Goal: Task Accomplishment & Management: Use online tool/utility

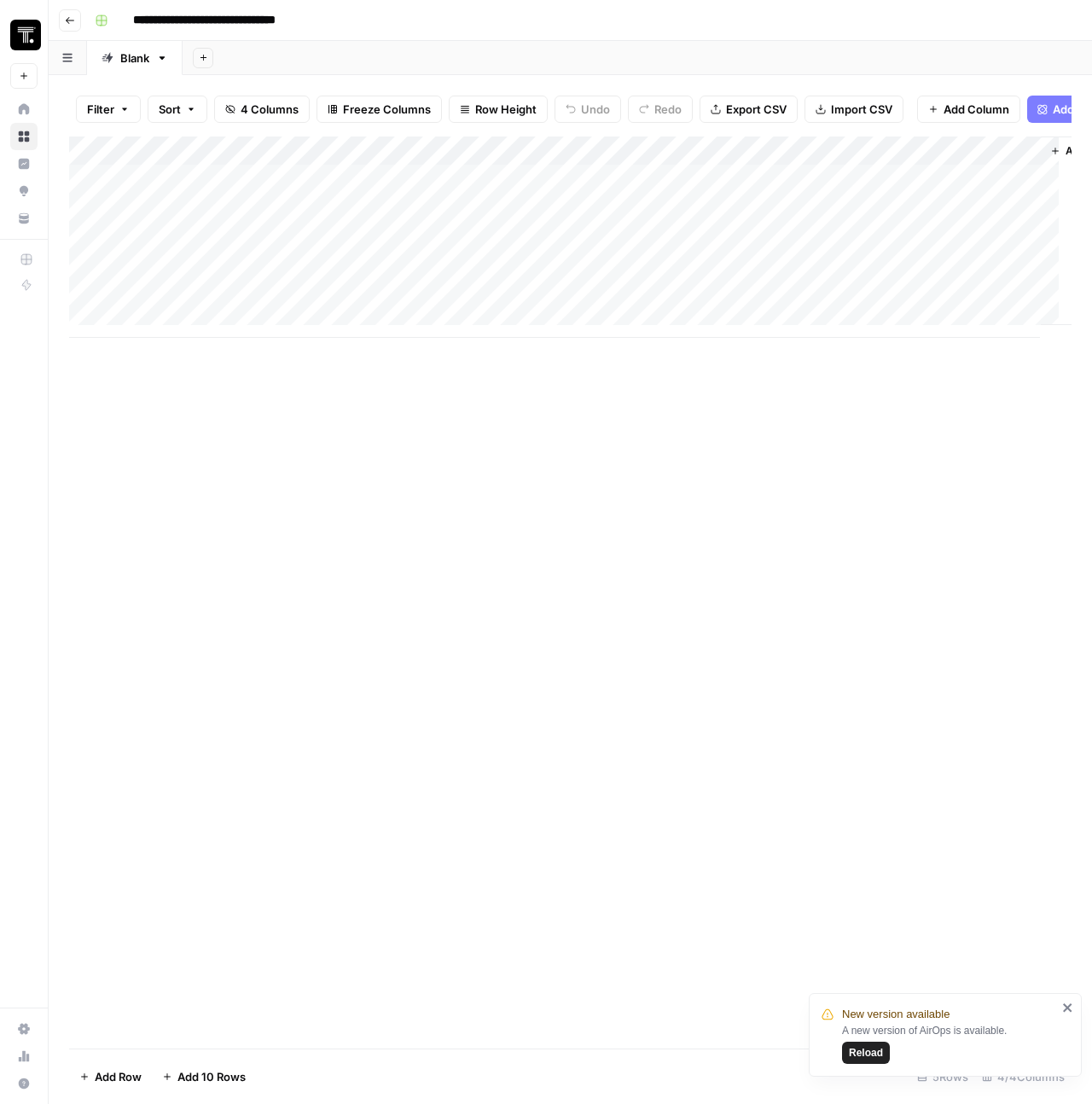
click at [73, 22] on icon "button" at bounding box center [70, 21] width 10 height 10
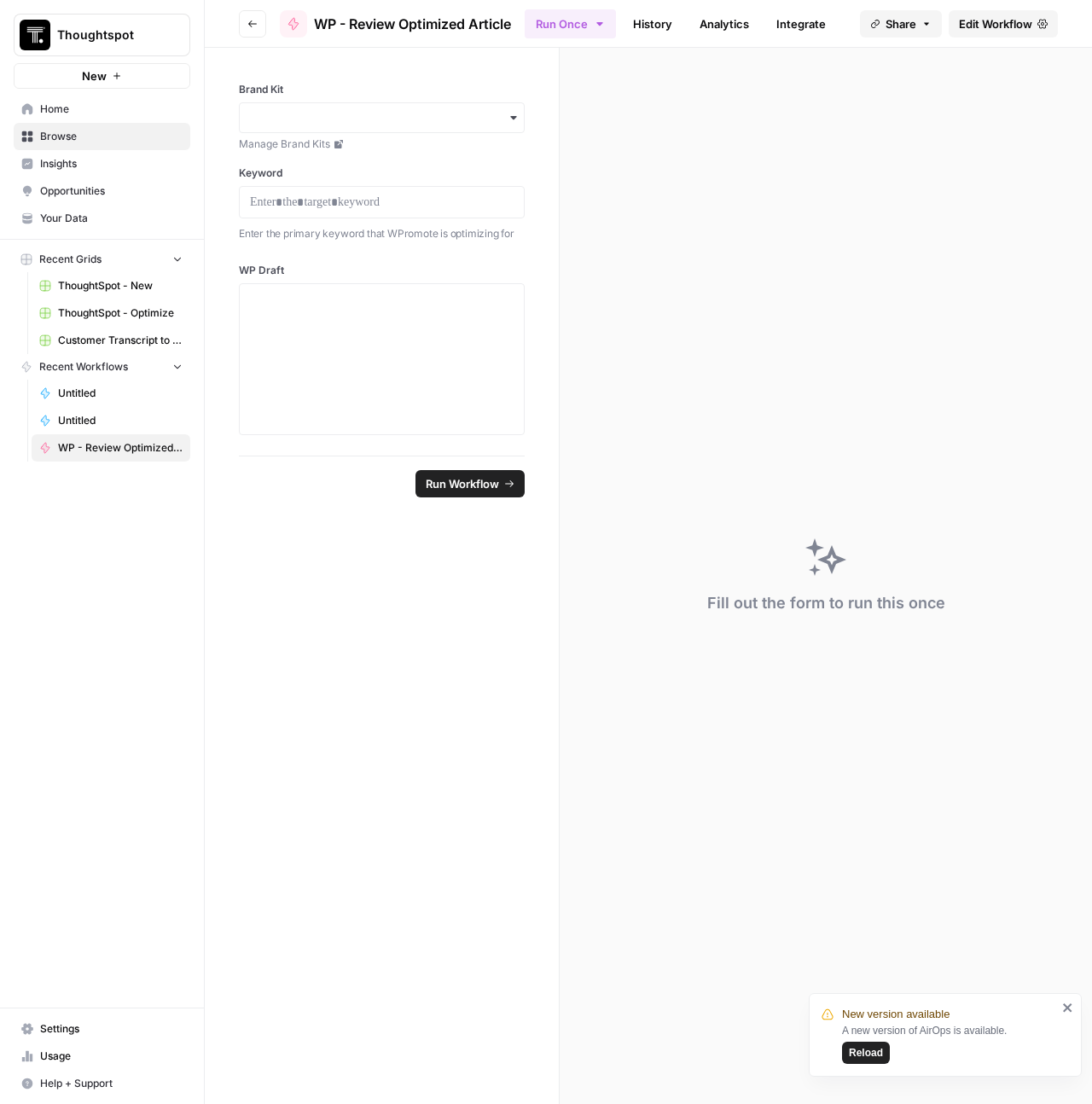
click at [254, 28] on button "Go back" at bounding box center [253, 24] width 28 height 28
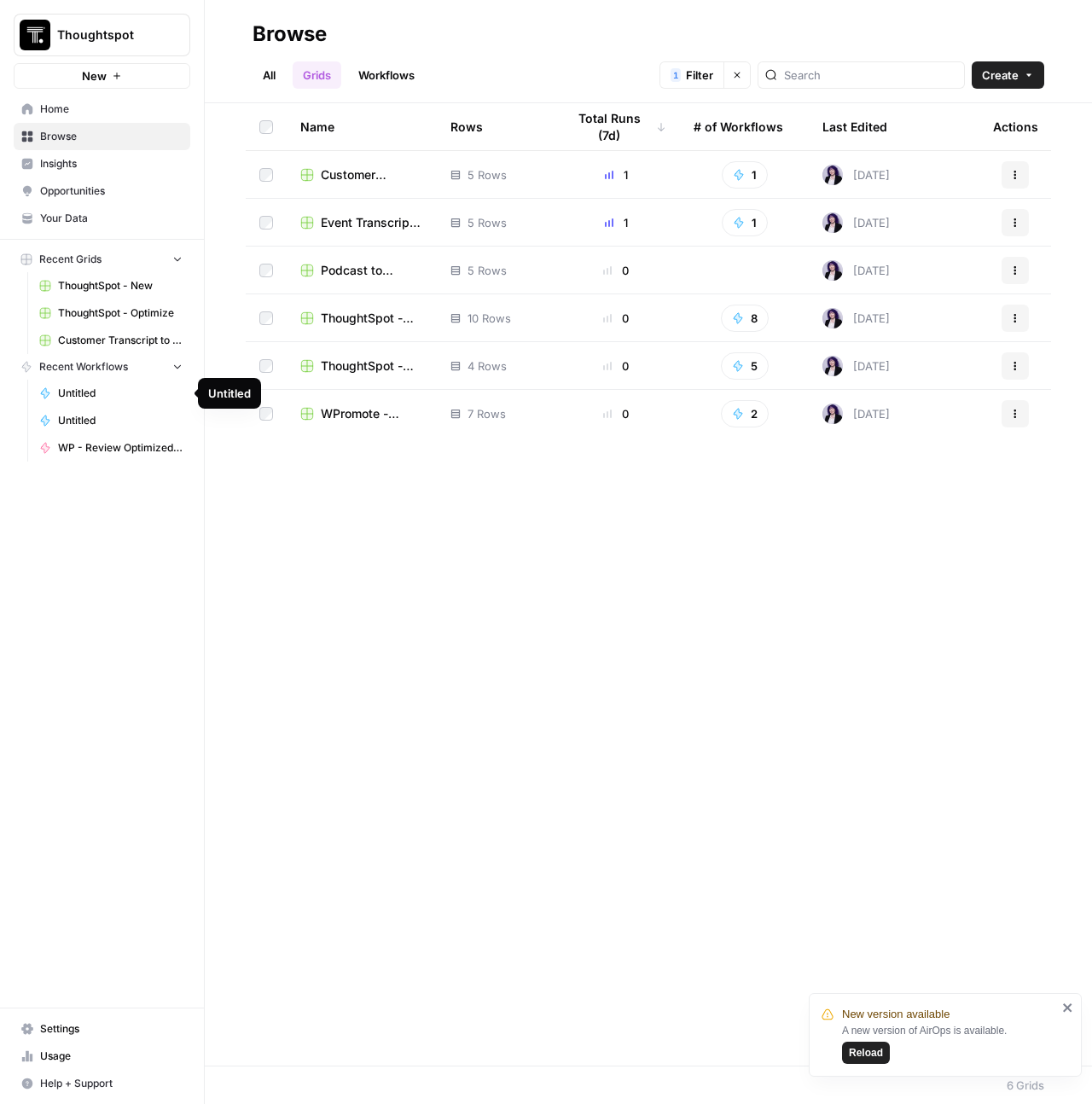
click at [81, 386] on span "Untitled" at bounding box center [121, 393] width 125 height 16
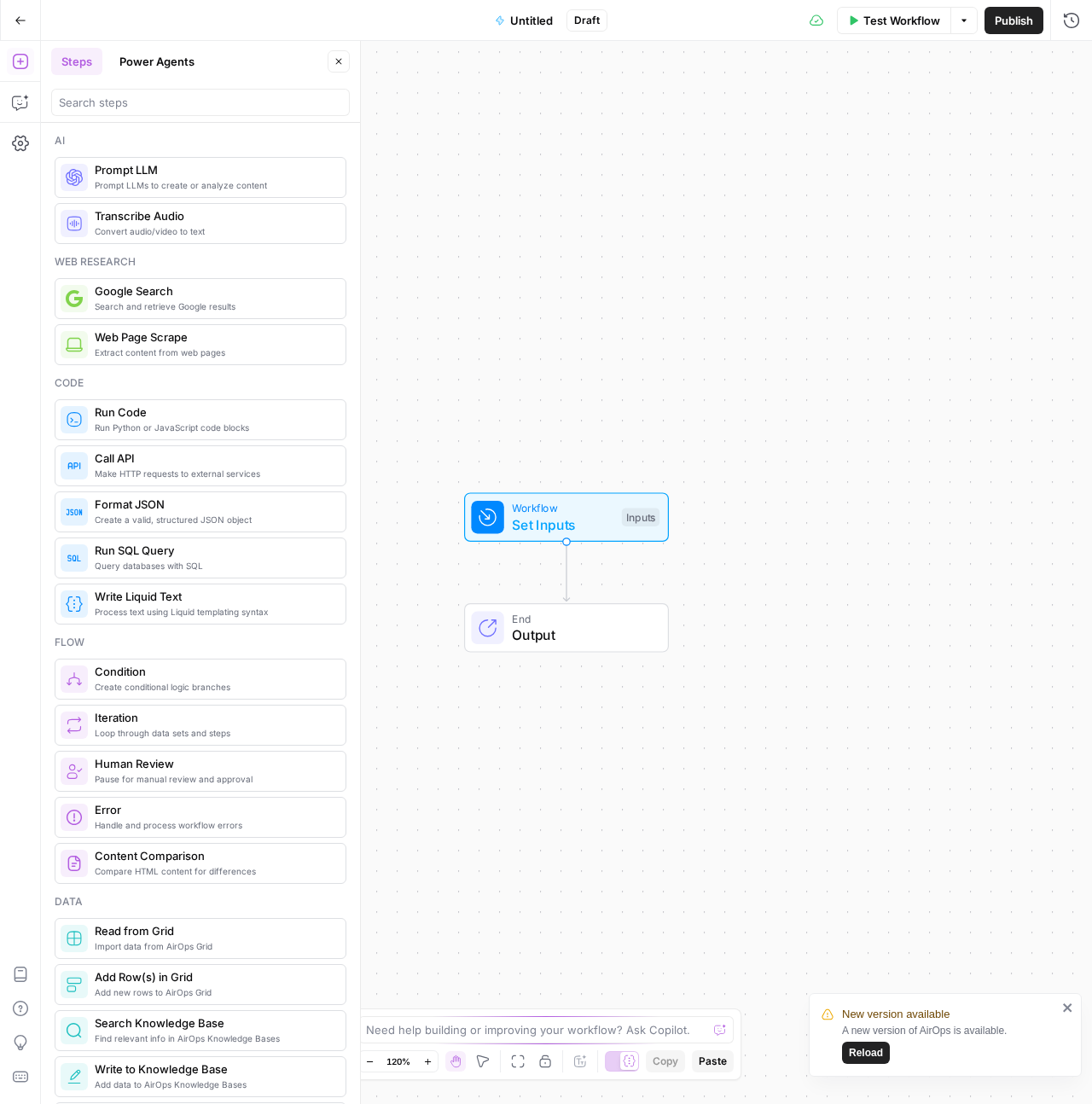
click at [509, 18] on button "Untitled" at bounding box center [523, 21] width 78 height 28
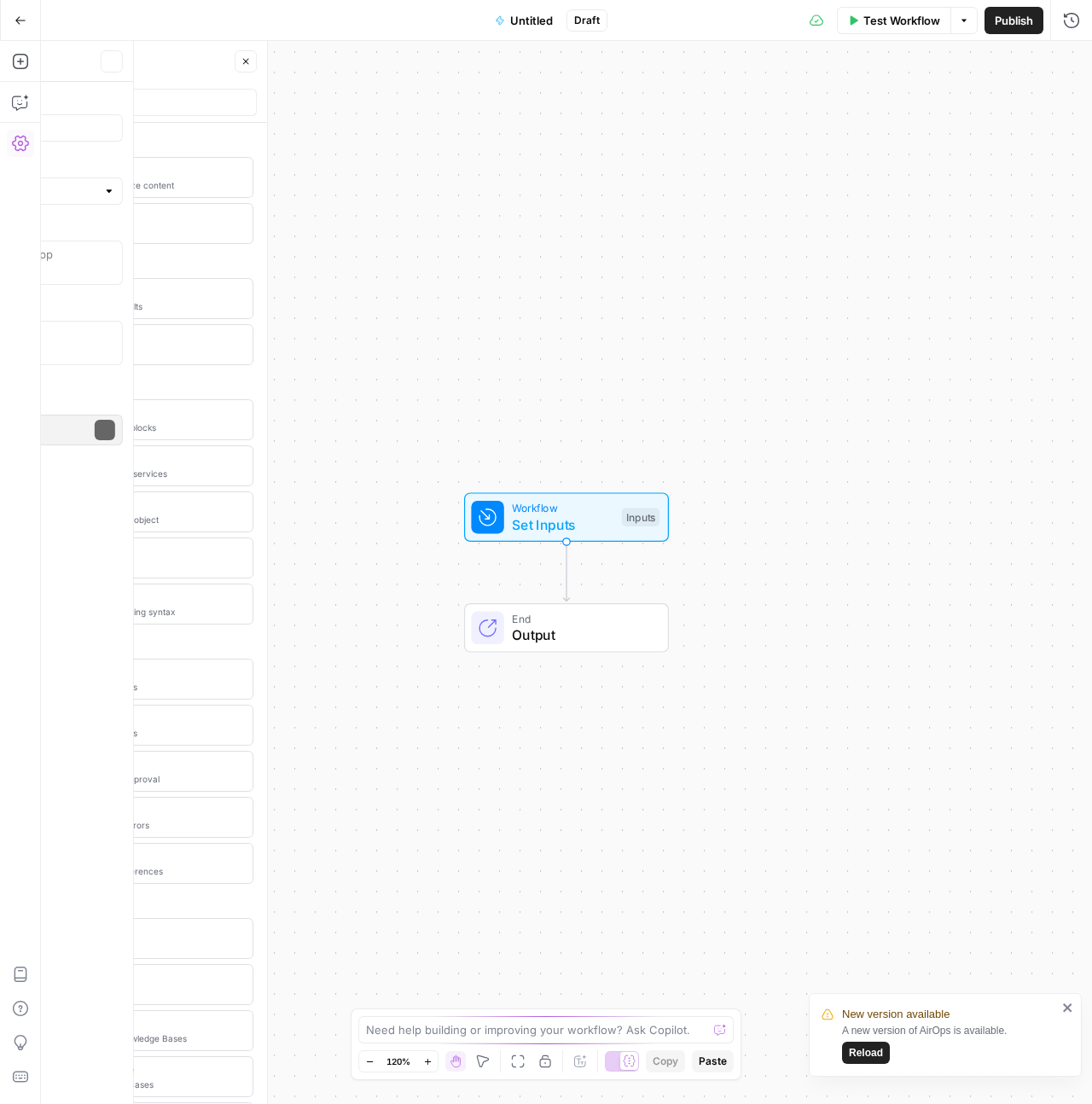
click at [509, 18] on button "Untitled" at bounding box center [523, 21] width 78 height 28
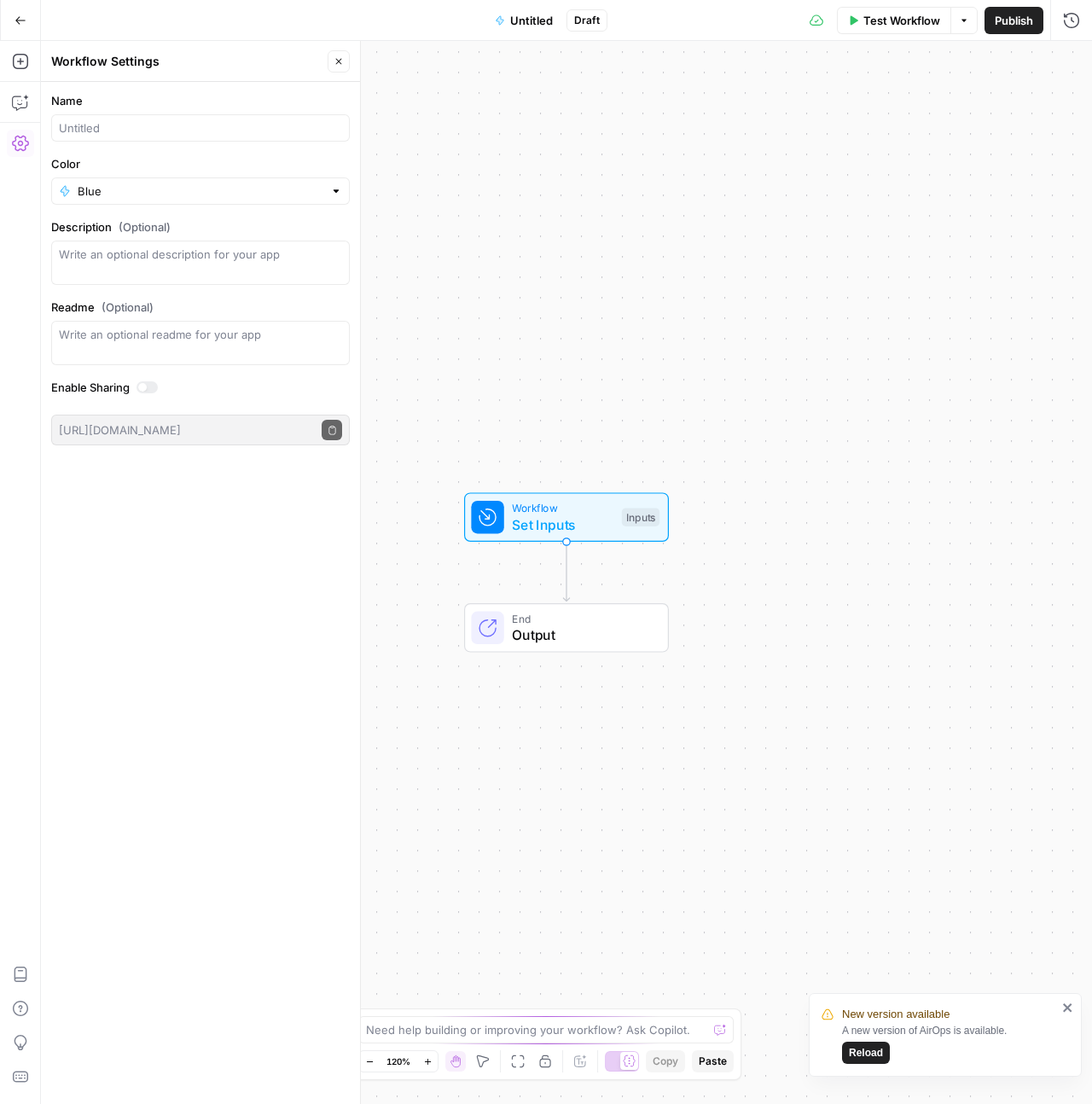
click at [132, 139] on div at bounding box center [201, 128] width 298 height 28
type input "Podcast to Blog"
click at [140, 185] on input "Color" at bounding box center [201, 191] width 246 height 17
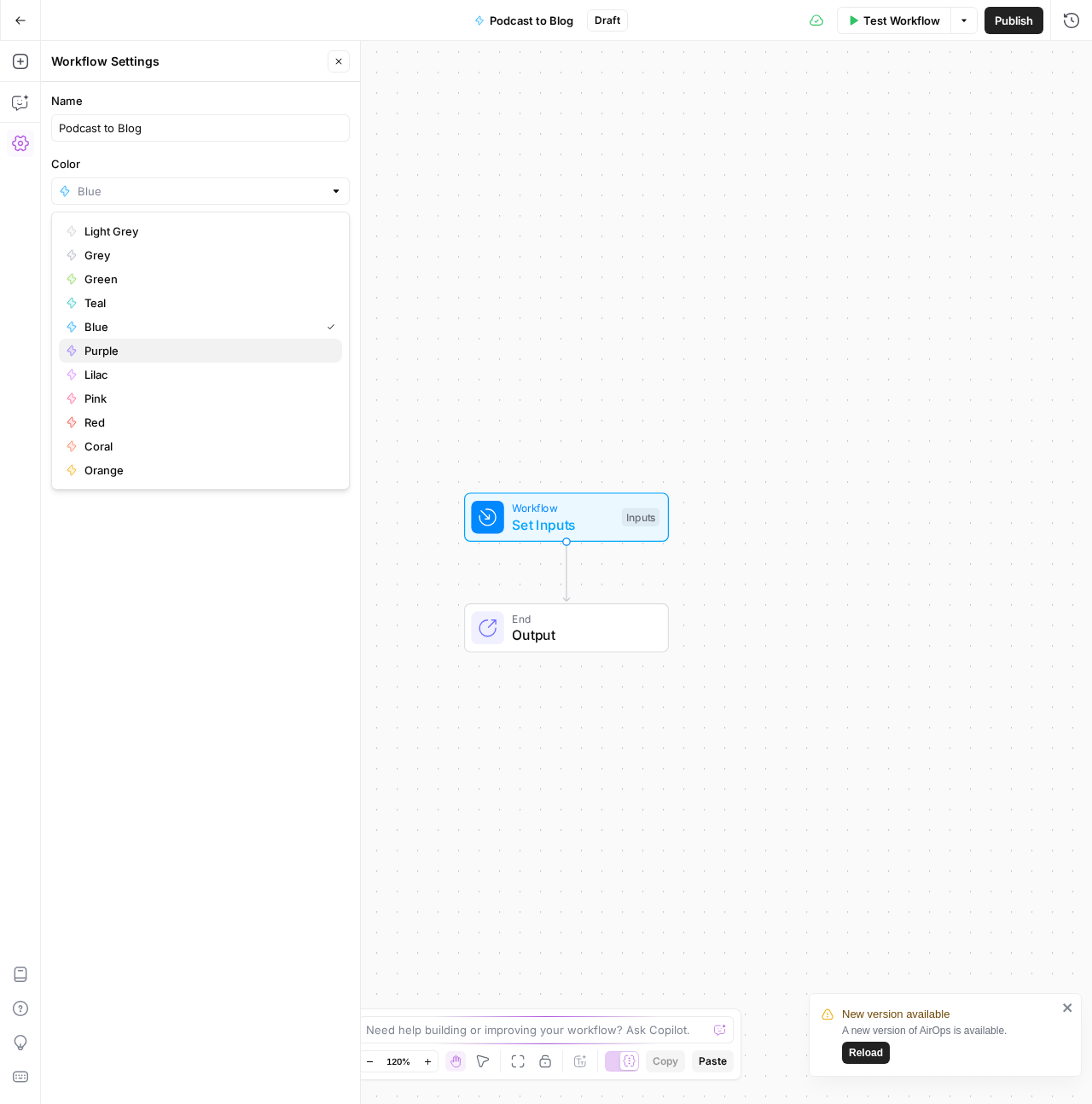
click at [100, 352] on span "Purple" at bounding box center [206, 350] width 244 height 17
type input "Purple"
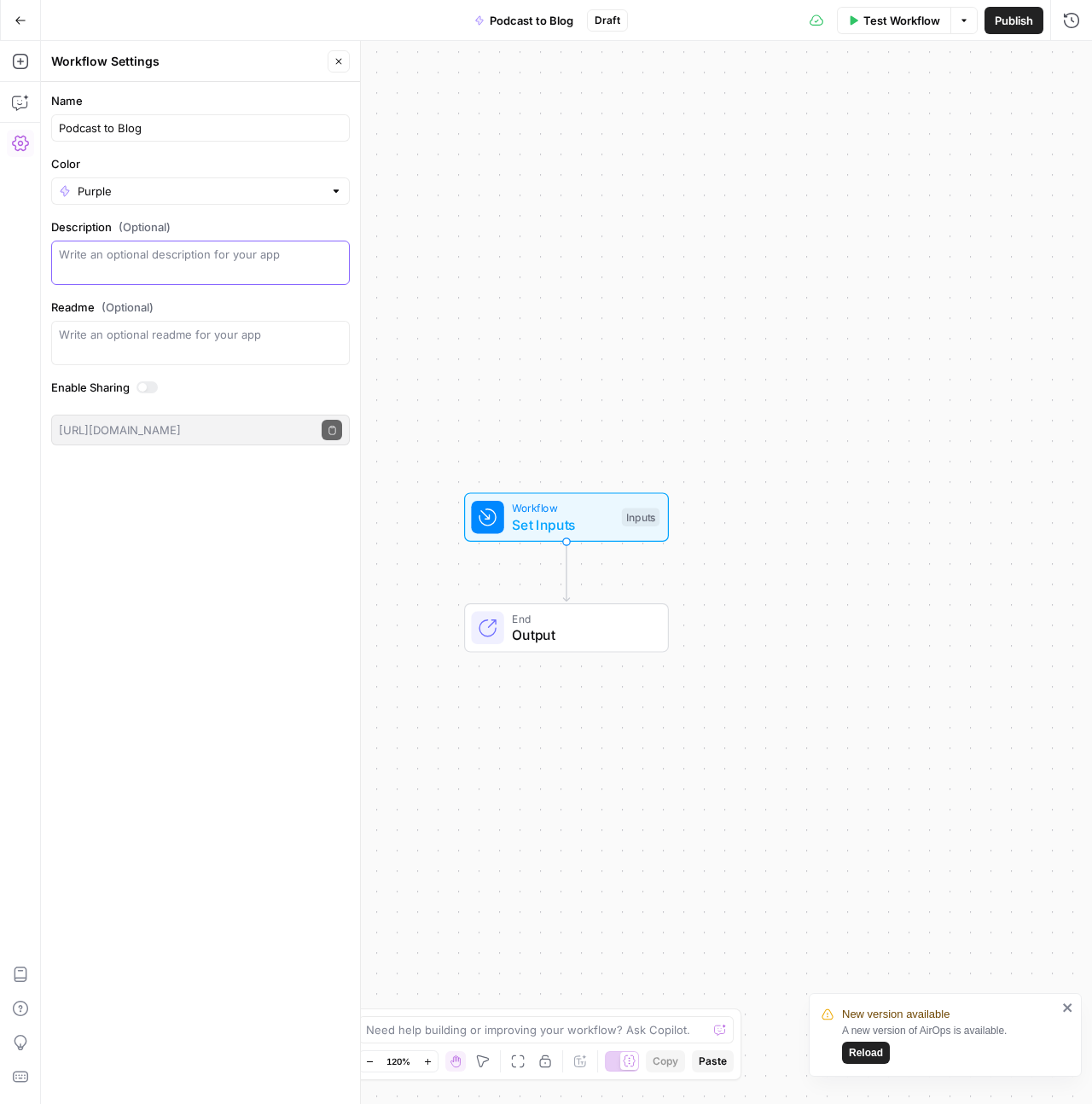
click at [123, 255] on textarea "Description (Optional)" at bounding box center [201, 263] width 284 height 35
type textarea "Creates round-up blogs out of multiple Data Chief transcripts at a time"
click at [153, 387] on div at bounding box center [147, 387] width 22 height 12
click at [235, 386] on label "Enable Sharing" at bounding box center [201, 386] width 298 height 17
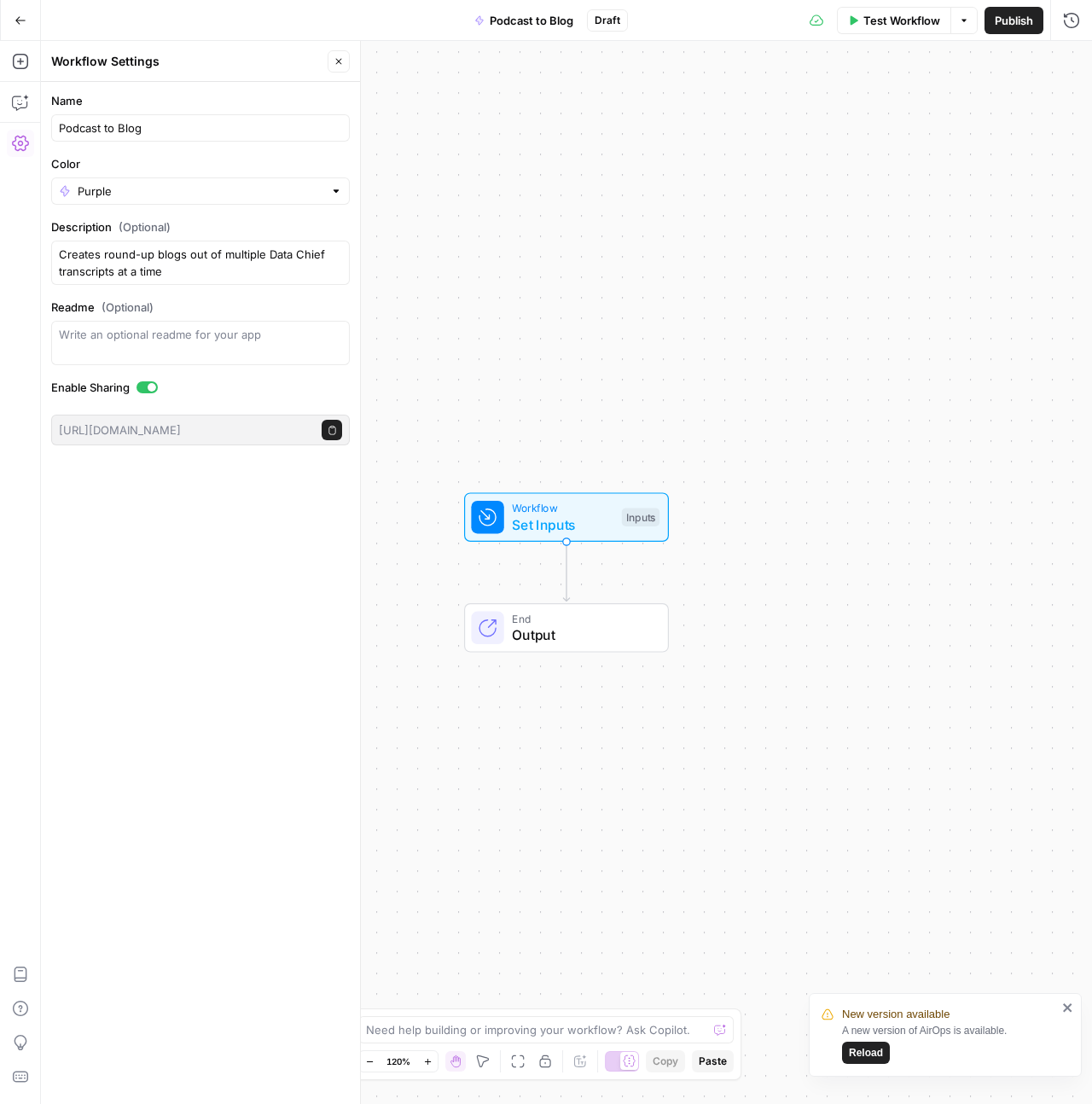
click at [580, 200] on div "Workflow Set Inputs Inputs End Output" at bounding box center [566, 572] width 1051 height 1063
click at [430, 711] on div "Workflow Set Inputs Inputs End Output" at bounding box center [566, 572] width 1051 height 1063
click at [435, 1040] on div "Need help building or improving your workflow? Ask Copilot." at bounding box center [546, 1030] width 376 height 28
type textarea "Okay so"
